Goal: Task Accomplishment & Management: Use online tool/utility

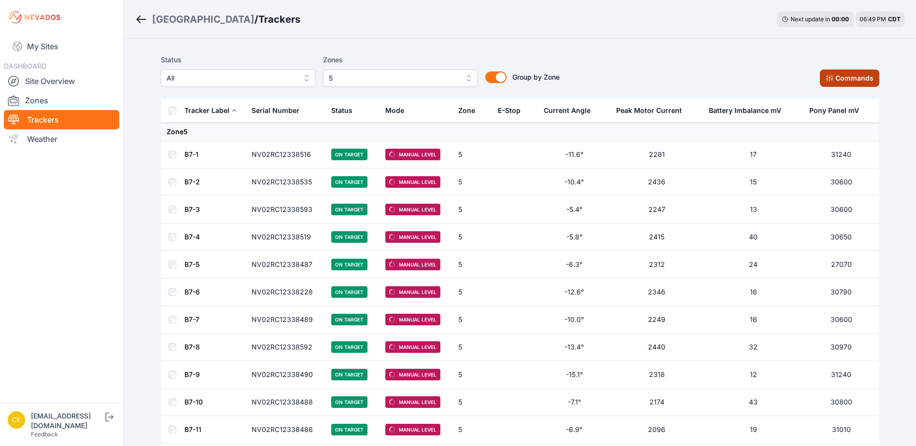
click at [730, 75] on button "Commands" at bounding box center [849, 78] width 59 height 17
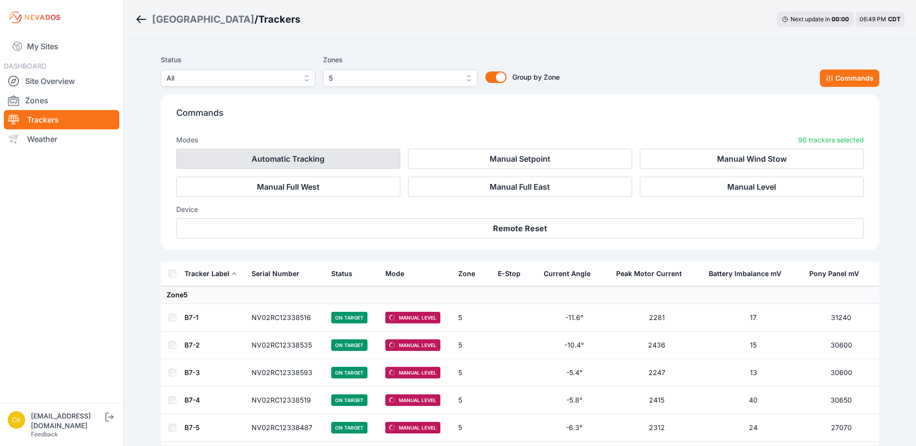
click at [301, 149] on button "Automatic Tracking" at bounding box center [288, 159] width 224 height 20
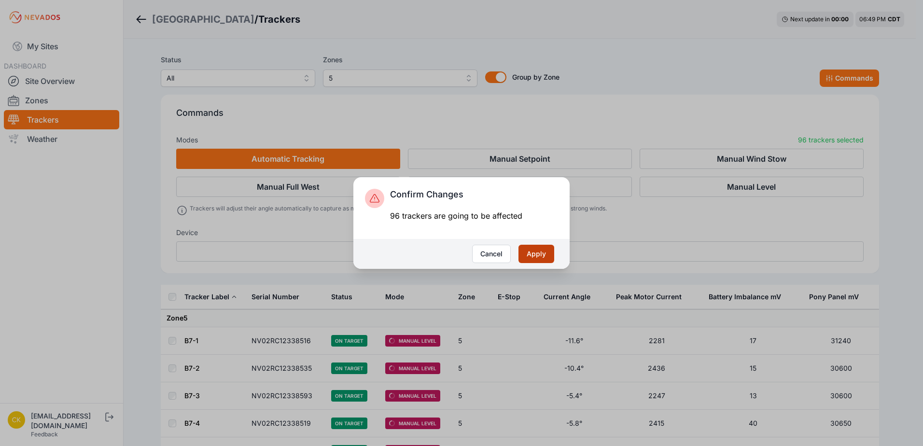
click at [533, 253] on button "Apply" at bounding box center [536, 254] width 36 height 18
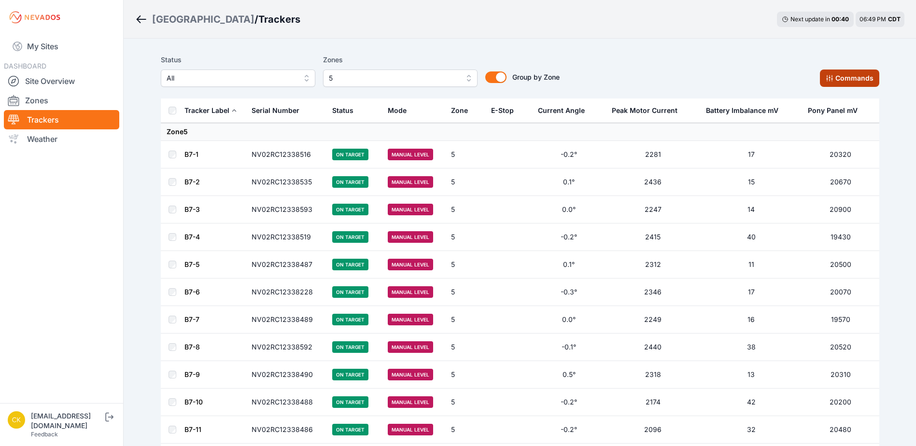
click at [836, 78] on button "Commands" at bounding box center [849, 78] width 59 height 17
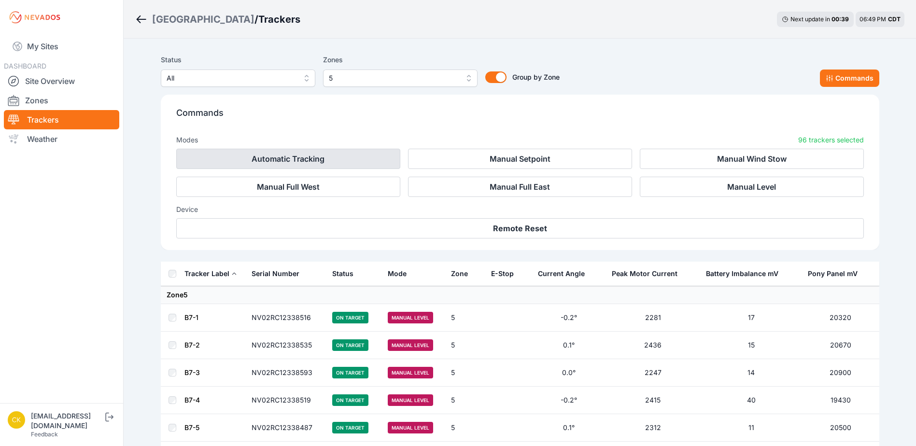
click at [244, 152] on button "Automatic Tracking" at bounding box center [288, 159] width 224 height 20
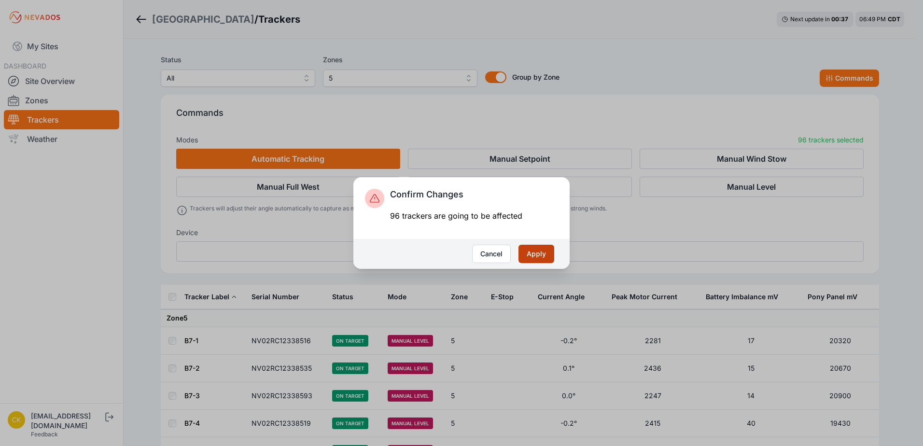
click at [549, 254] on button "Apply" at bounding box center [536, 254] width 36 height 18
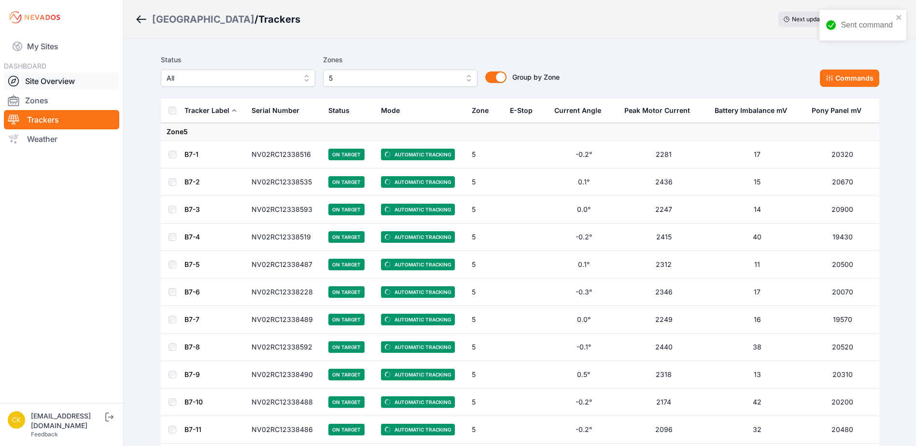
click at [62, 72] on link "Site Overview" at bounding box center [61, 80] width 115 height 19
